Goal: Information Seeking & Learning: Check status

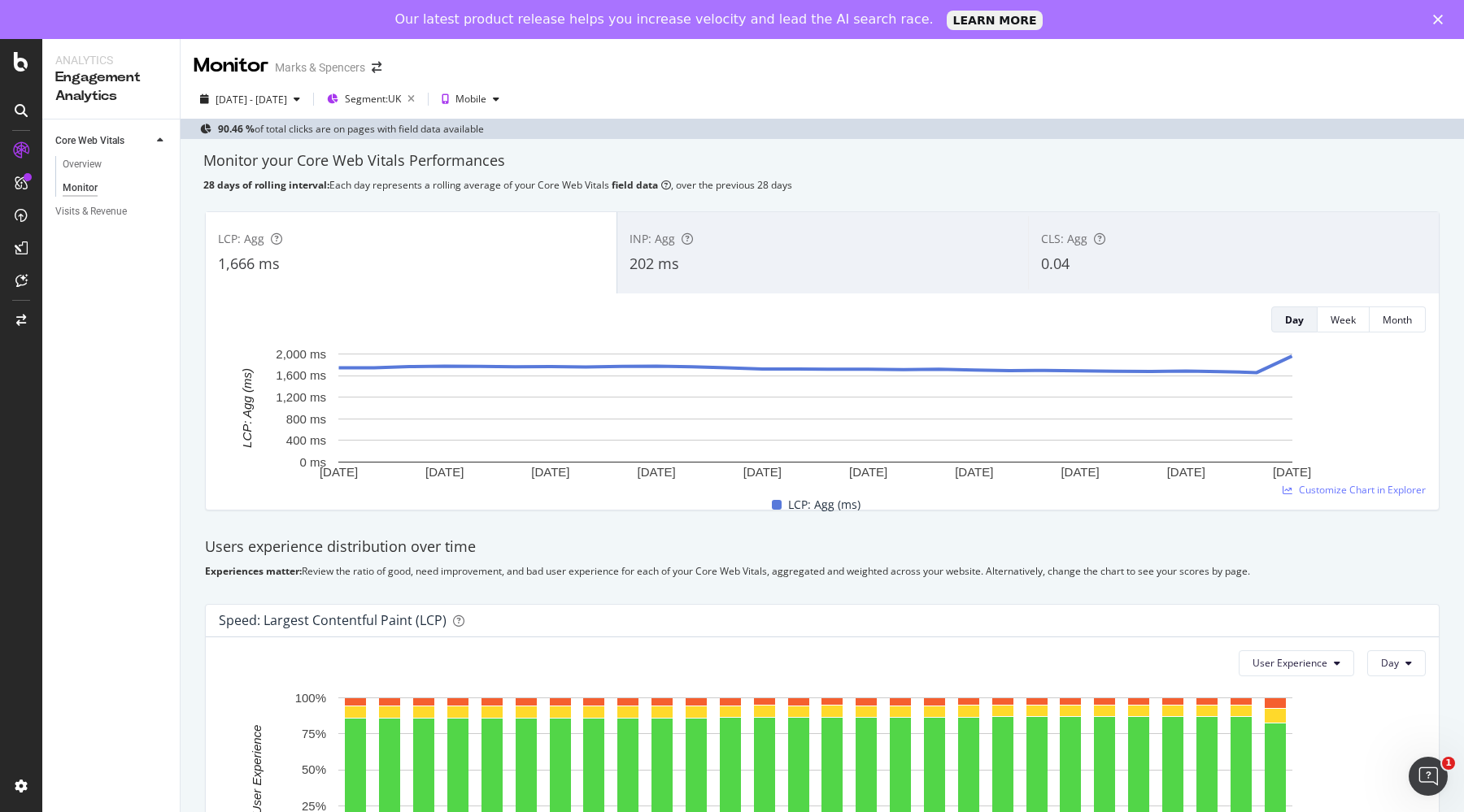
scroll to position [508, 0]
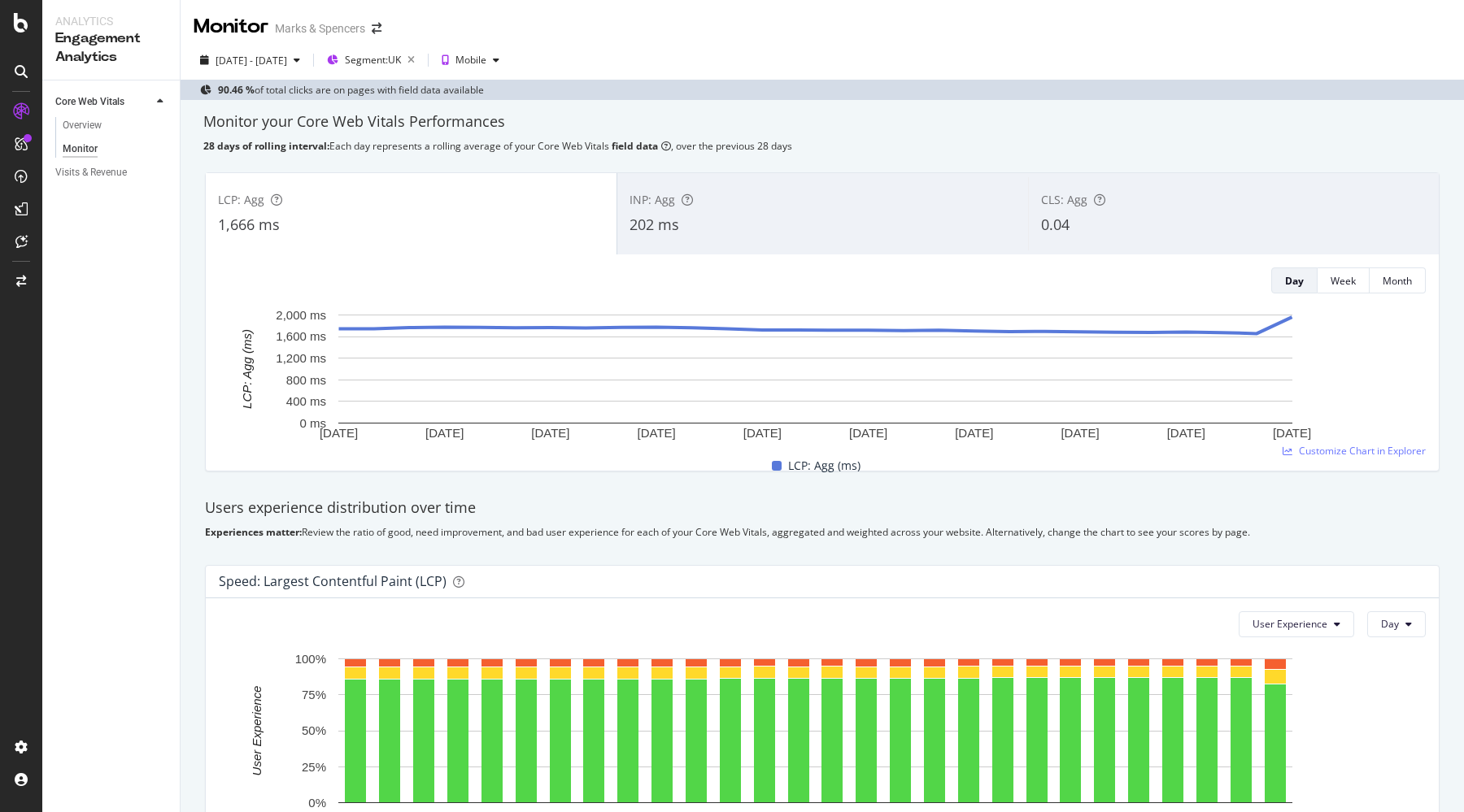
click at [787, 222] on div "202 ms" at bounding box center [823, 225] width 387 height 21
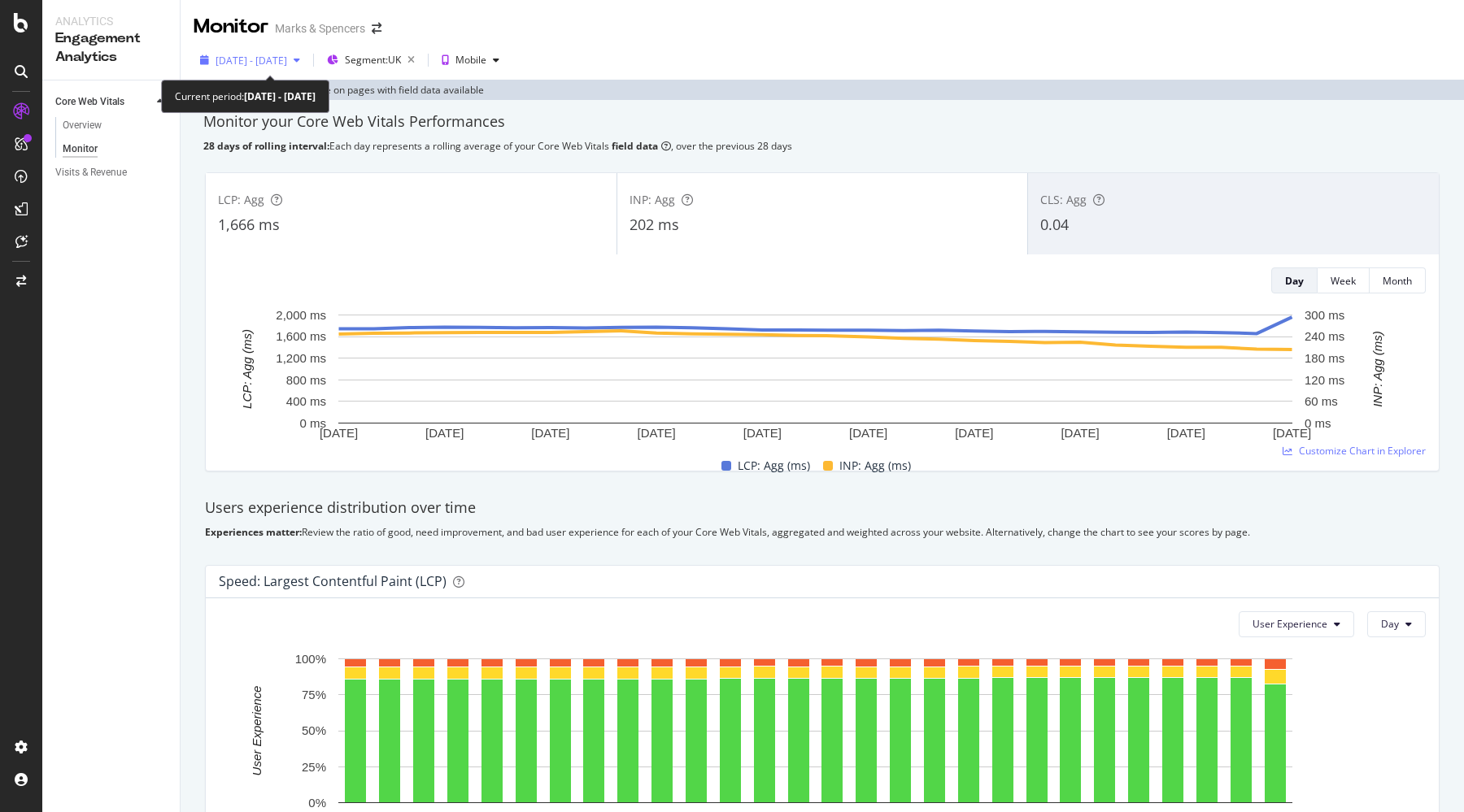
click at [288, 56] on span "[DATE] - [DATE]" at bounding box center [251, 61] width 71 height 14
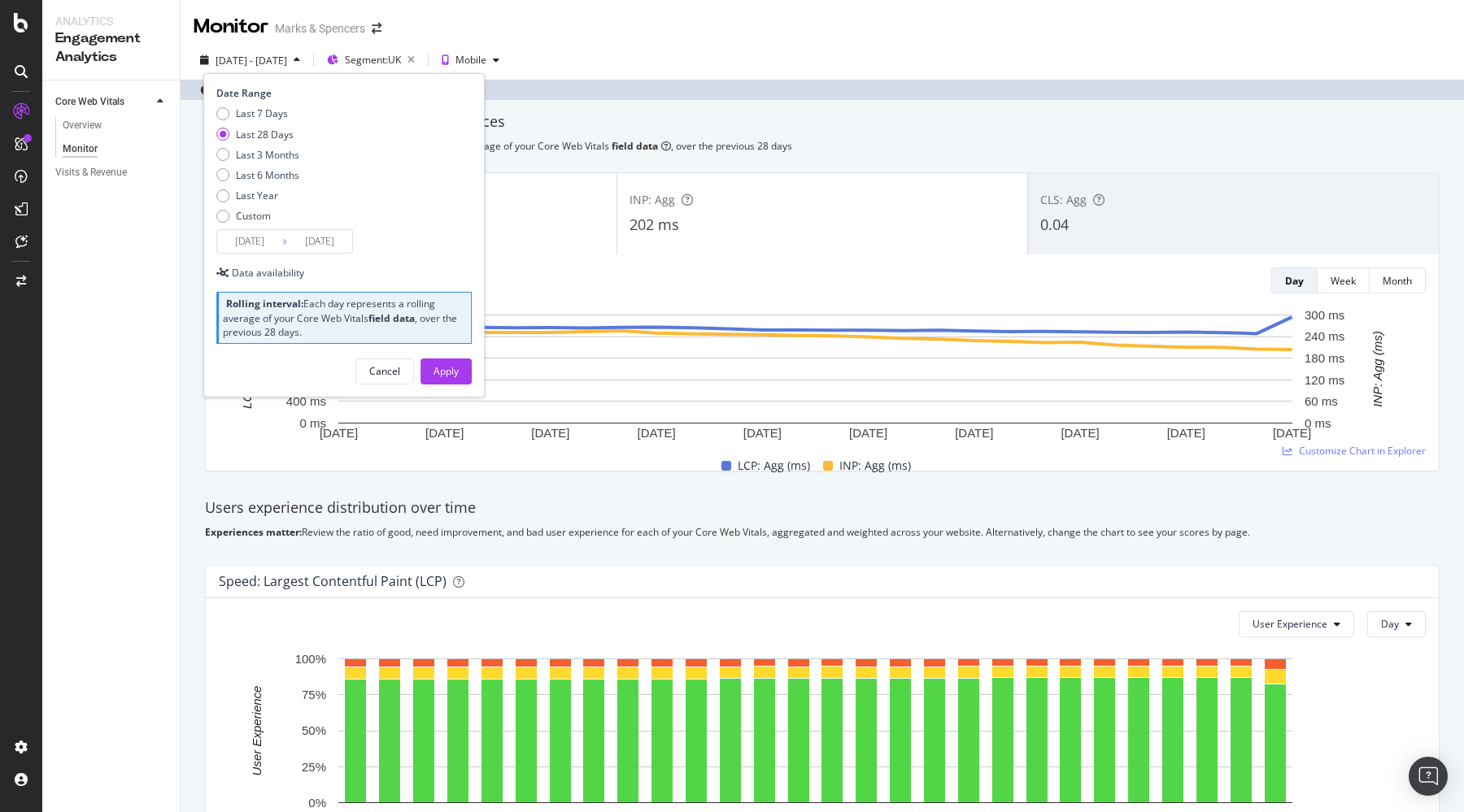
click at [654, 24] on div "Monitor Marks & Spencers" at bounding box center [823, 20] width 1284 height 41
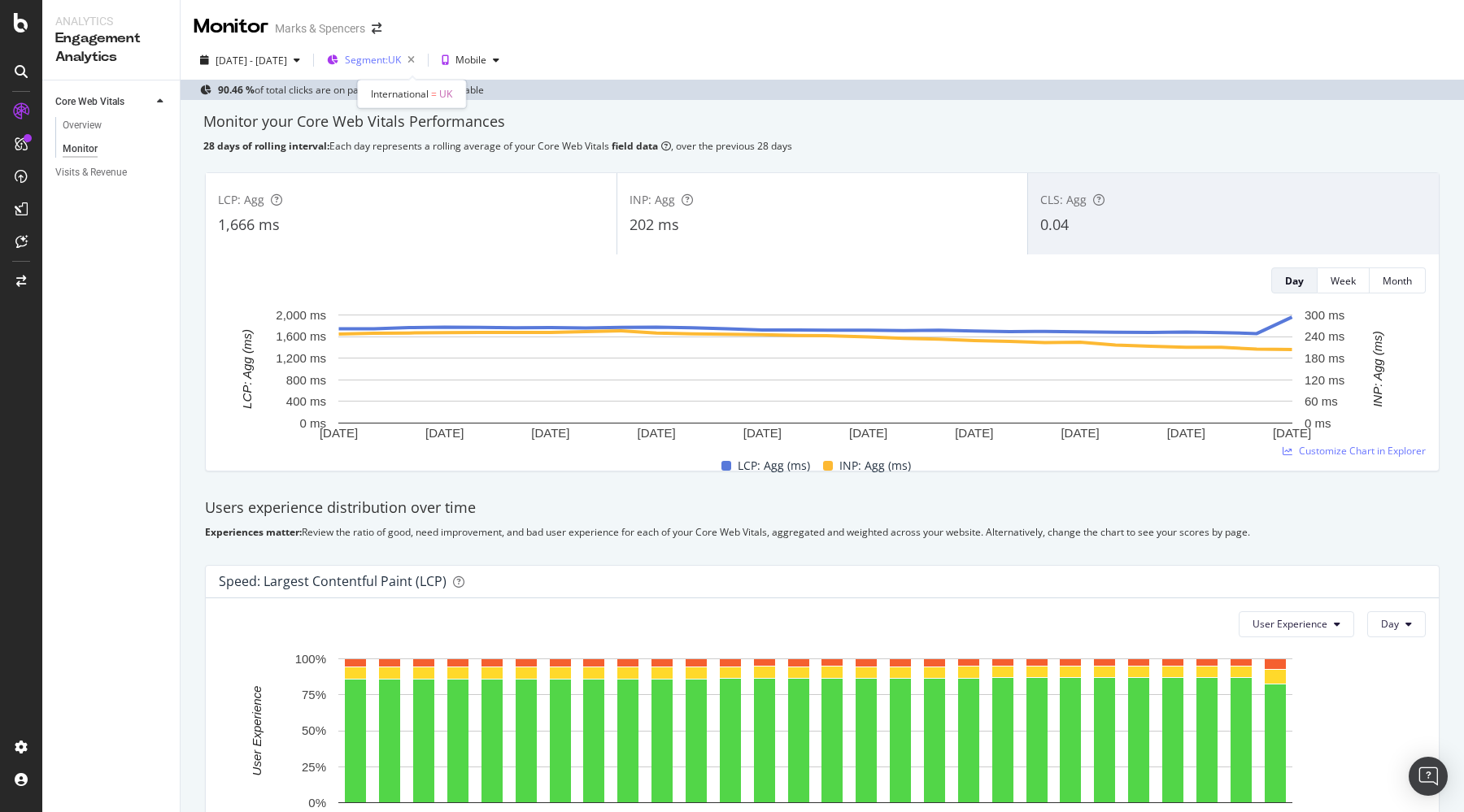
click at [401, 64] on span "Segment: UK" at bounding box center [373, 60] width 56 height 14
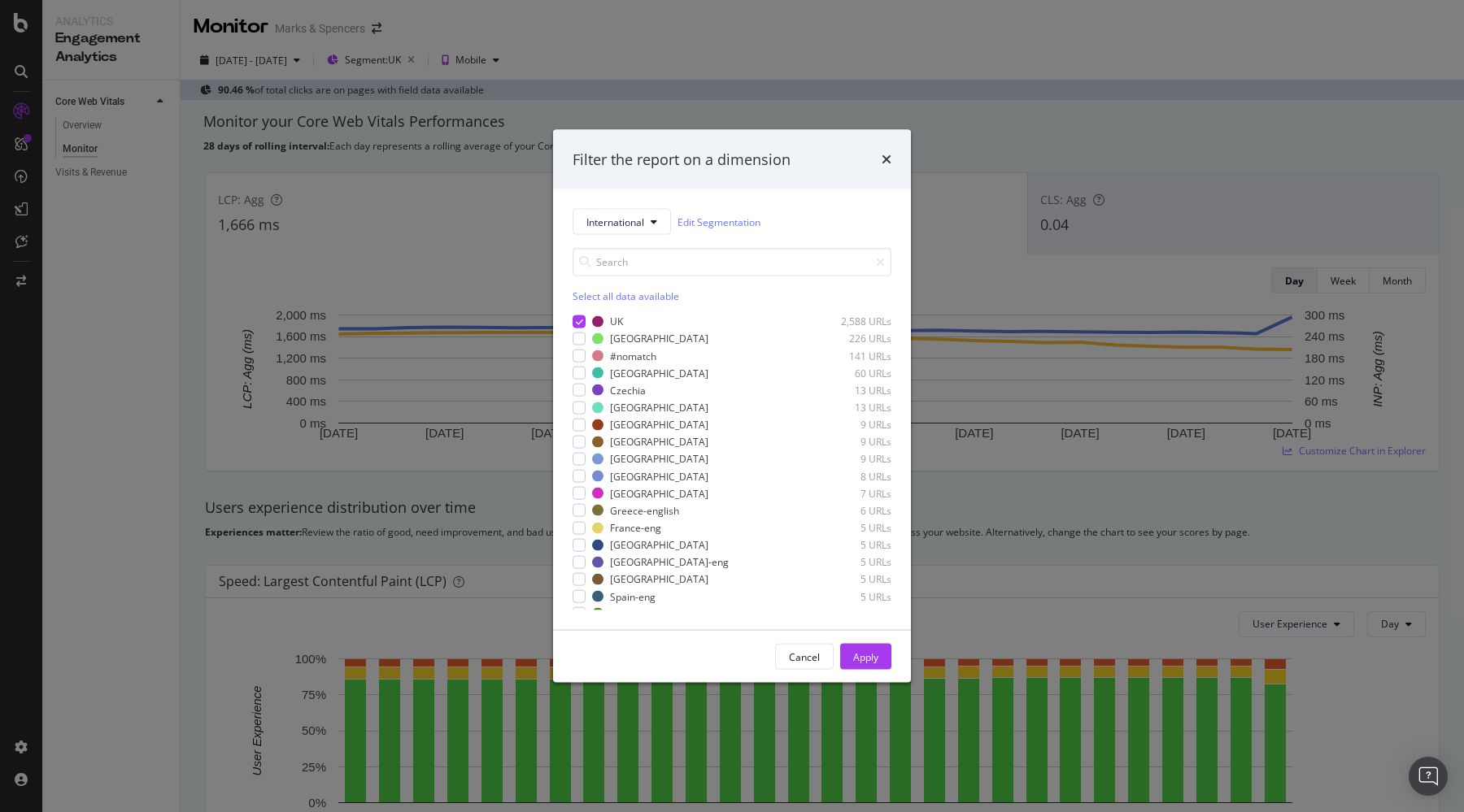
click at [645, 19] on div "Filter the report on a dimension International Edit Segmentation Select all dat…" at bounding box center [732, 406] width 1464 height 812
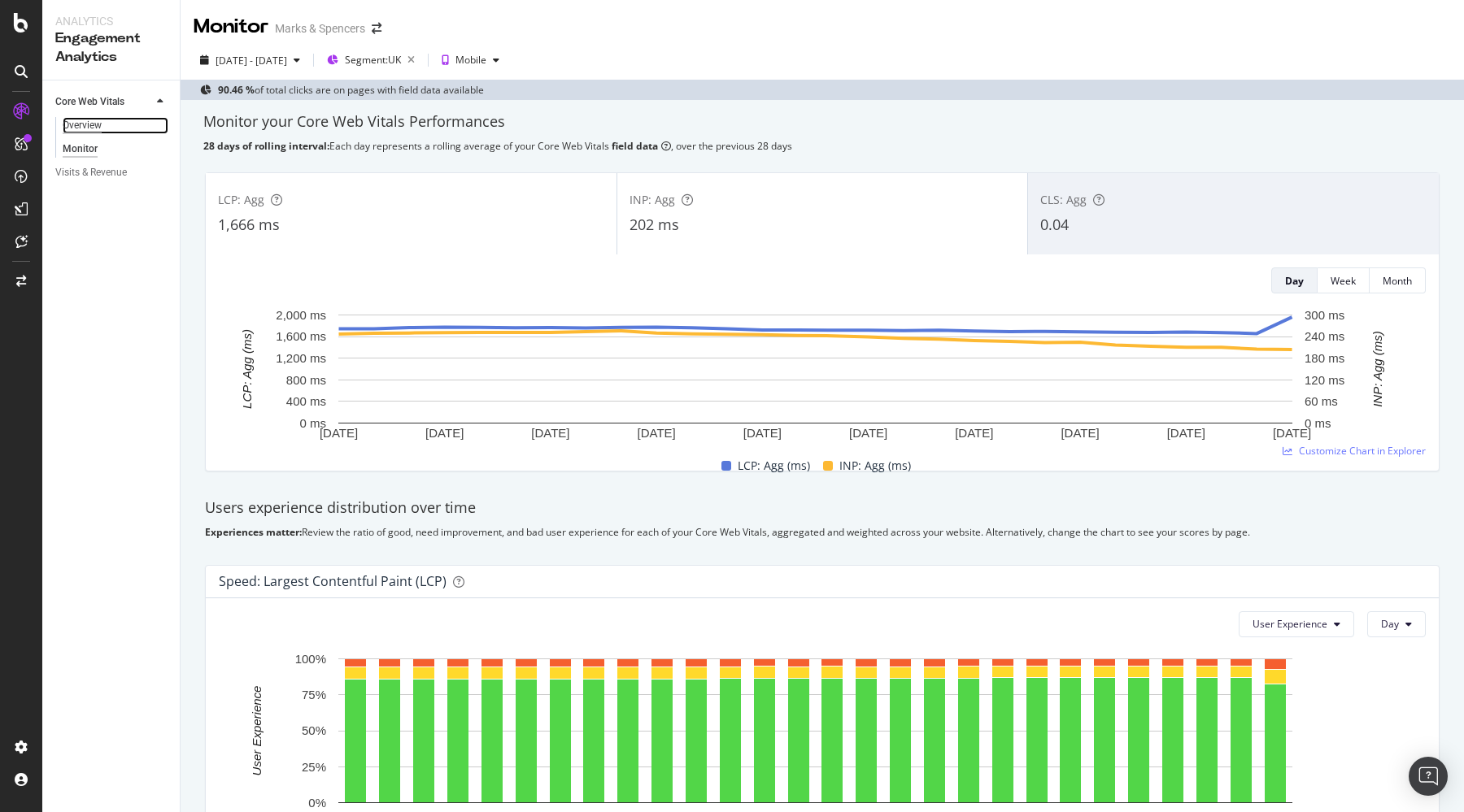
drag, startPoint x: 76, startPoint y: 128, endPoint x: 100, endPoint y: 132, distance: 24.3
click at [77, 128] on div "Overview" at bounding box center [82, 126] width 39 height 17
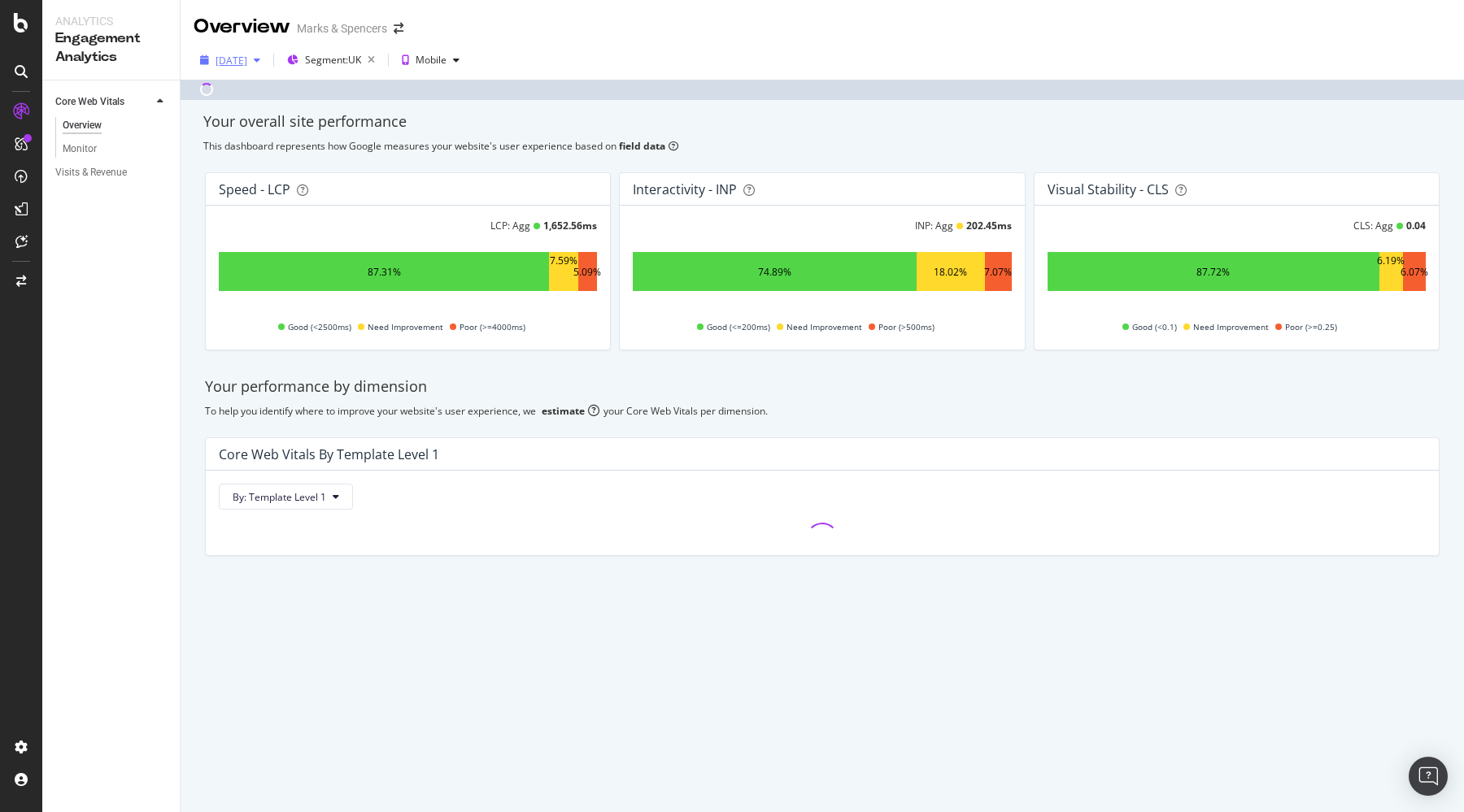
click at [248, 65] on div "2025 Aug. 12th" at bounding box center [231, 61] width 32 height 14
